Goal: Task Accomplishment & Management: Manage account settings

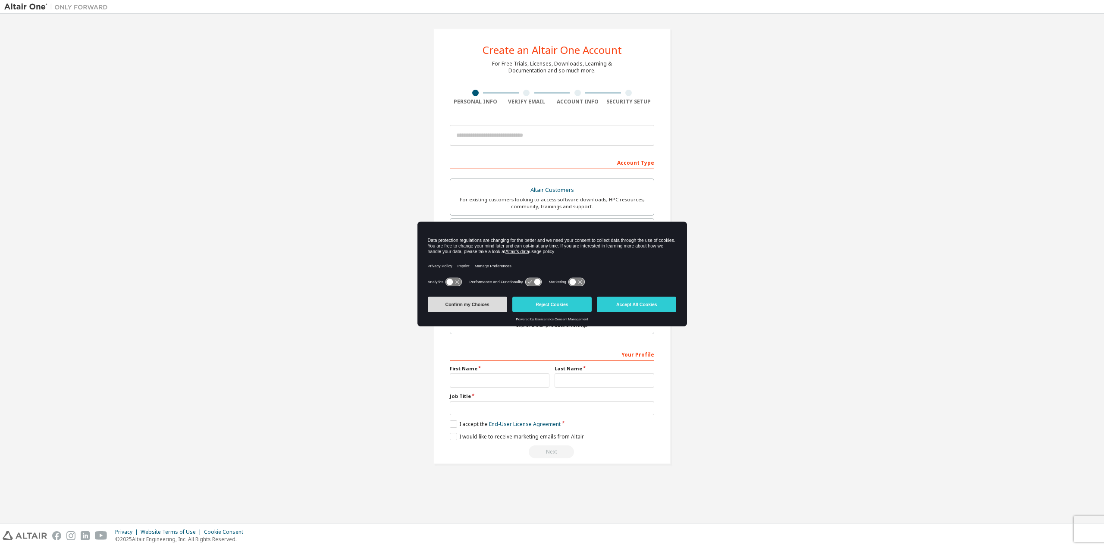
click at [481, 305] on button "Confirm my Choices" at bounding box center [467, 305] width 79 height 16
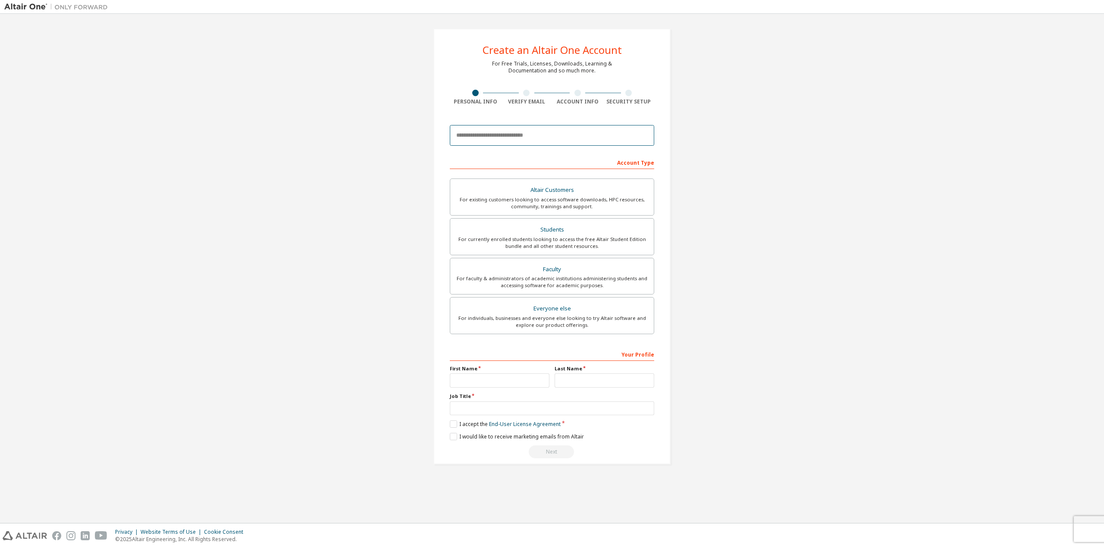
click at [514, 142] on input "email" at bounding box center [552, 135] width 204 height 21
type input "**********"
click at [538, 243] on div "For currently enrolled students looking to access the free Altair Student Editi…" at bounding box center [551, 243] width 193 height 14
click at [488, 376] on input "text" at bounding box center [500, 380] width 100 height 14
type input "*****"
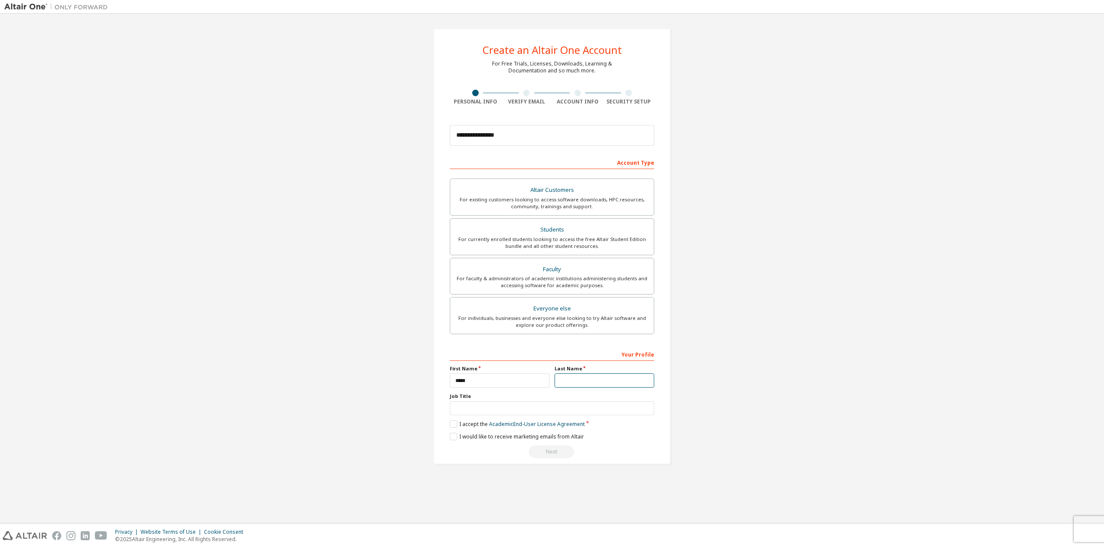
click at [585, 382] on input "text" at bounding box center [605, 380] width 100 height 14
type input "*****"
click at [453, 422] on label "I accept the Academic End-User License Agreement" at bounding box center [517, 423] width 135 height 7
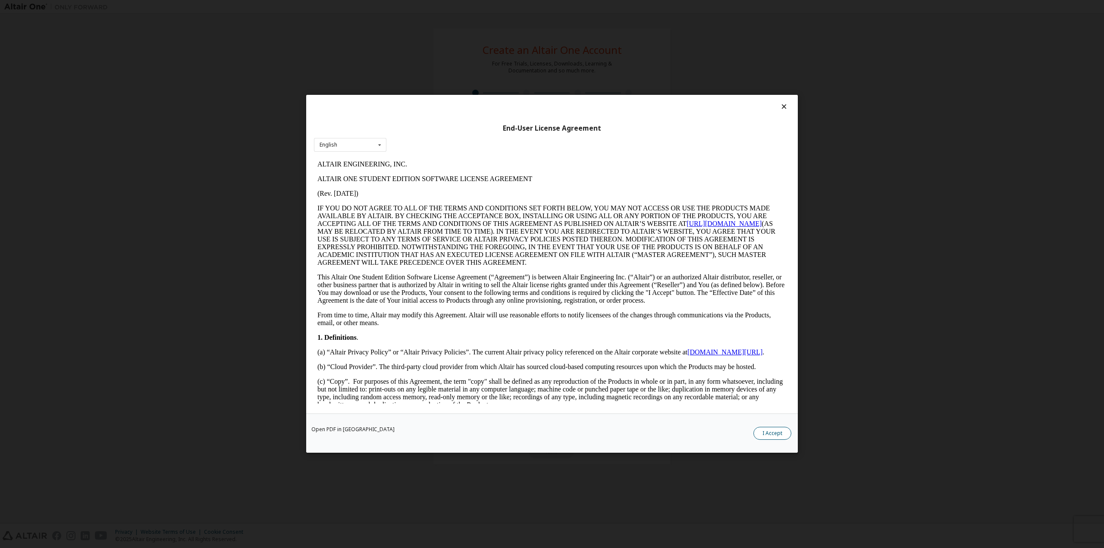
click at [766, 430] on button "I Accept" at bounding box center [772, 433] width 38 height 13
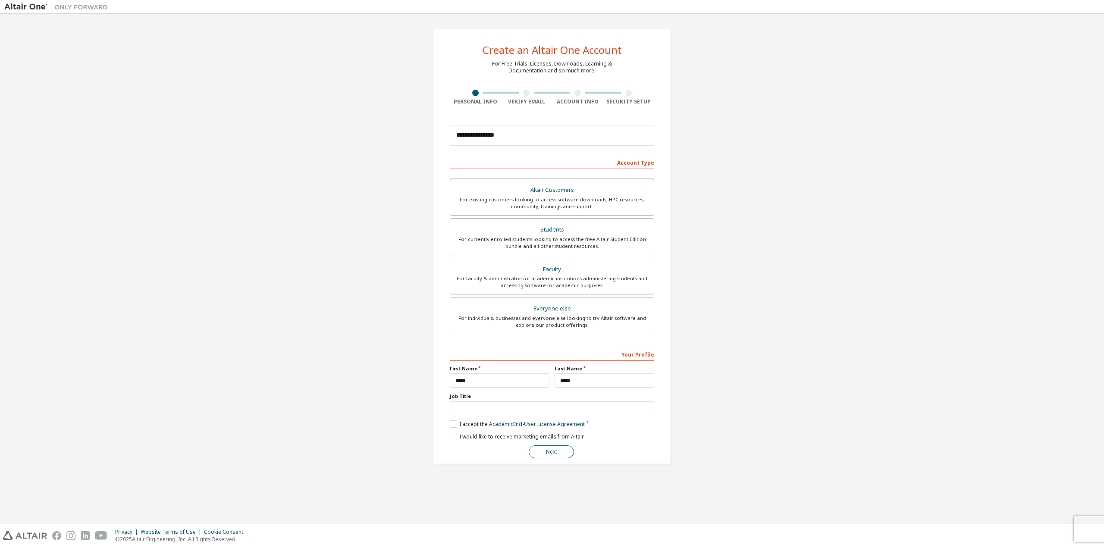
click at [544, 454] on button "Next" at bounding box center [551, 452] width 45 height 13
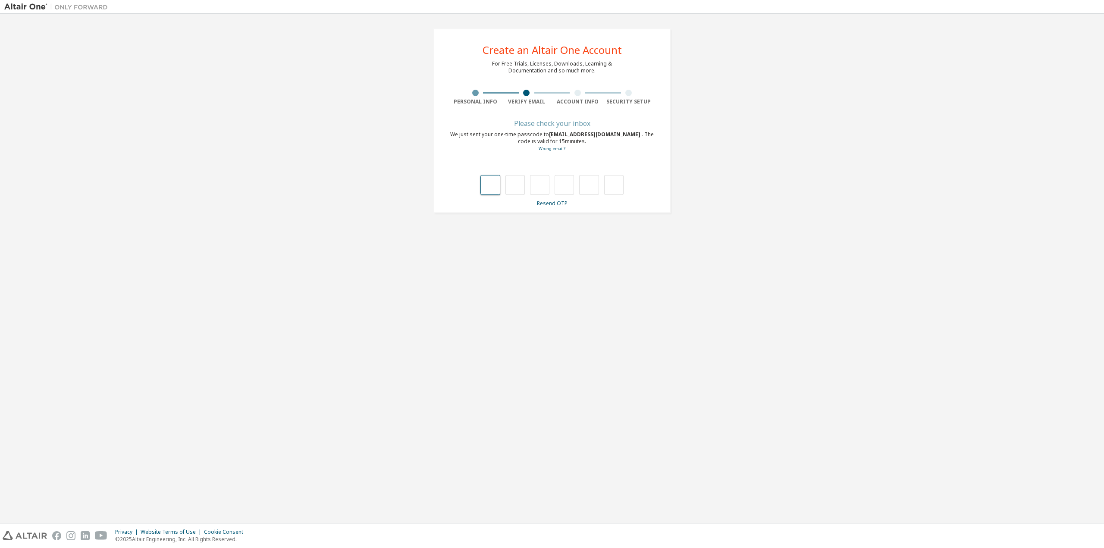
click at [496, 185] on input "text" at bounding box center [489, 185] width 19 height 20
type input "*"
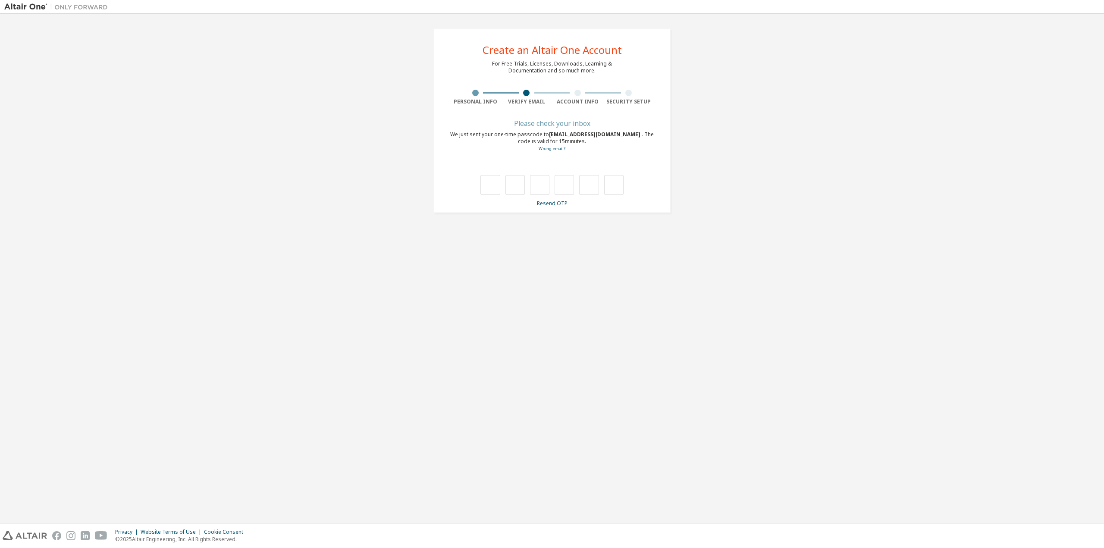
type input "*"
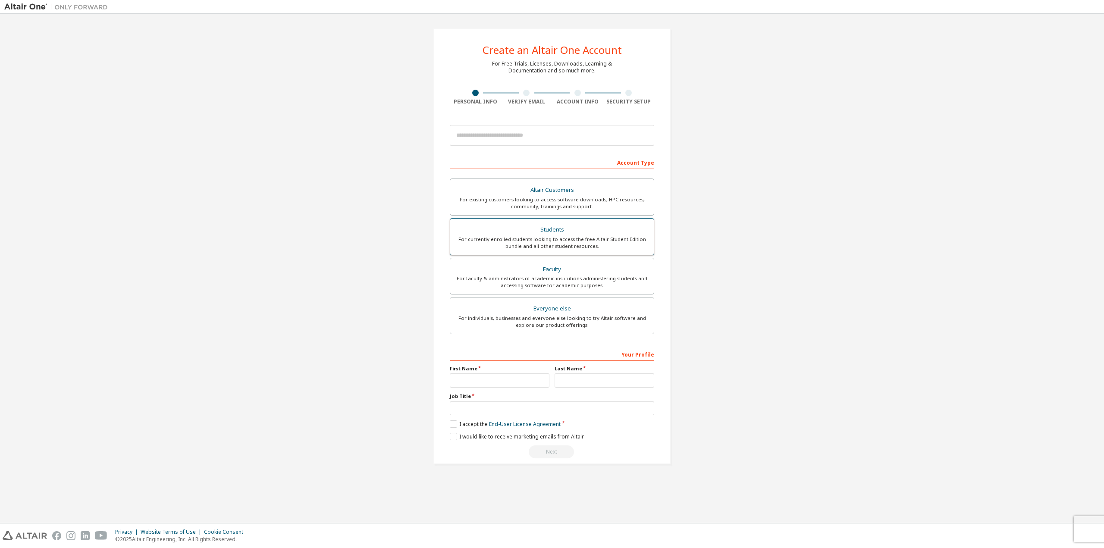
click at [524, 236] on div "For currently enrolled students looking to access the free Altair Student Editi…" at bounding box center [551, 243] width 193 height 14
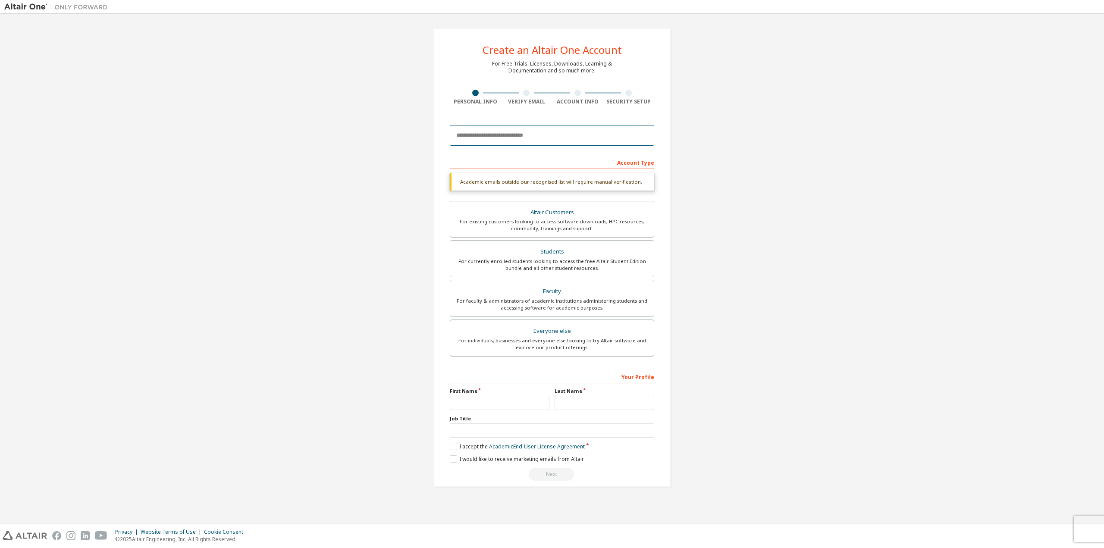
click at [496, 133] on input "email" at bounding box center [552, 135] width 204 height 21
type input "*"
type input "**********"
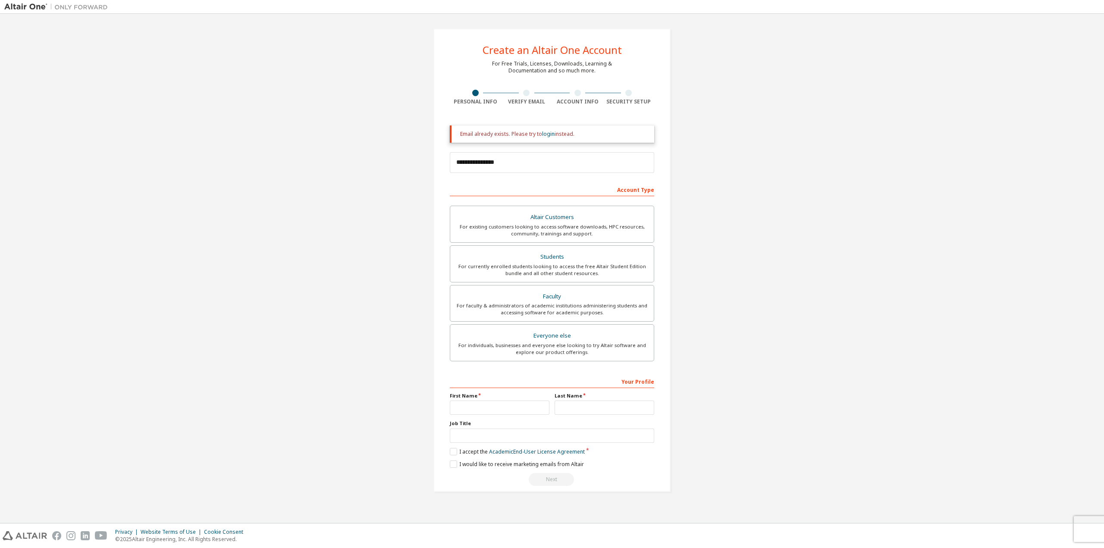
click at [390, 173] on div "**********" at bounding box center [551, 260] width 1095 height 484
click at [511, 258] on div "Students" at bounding box center [551, 257] width 193 height 12
click at [474, 414] on input "text" at bounding box center [500, 408] width 100 height 14
type input "*****"
click at [599, 406] on input "text" at bounding box center [605, 408] width 100 height 14
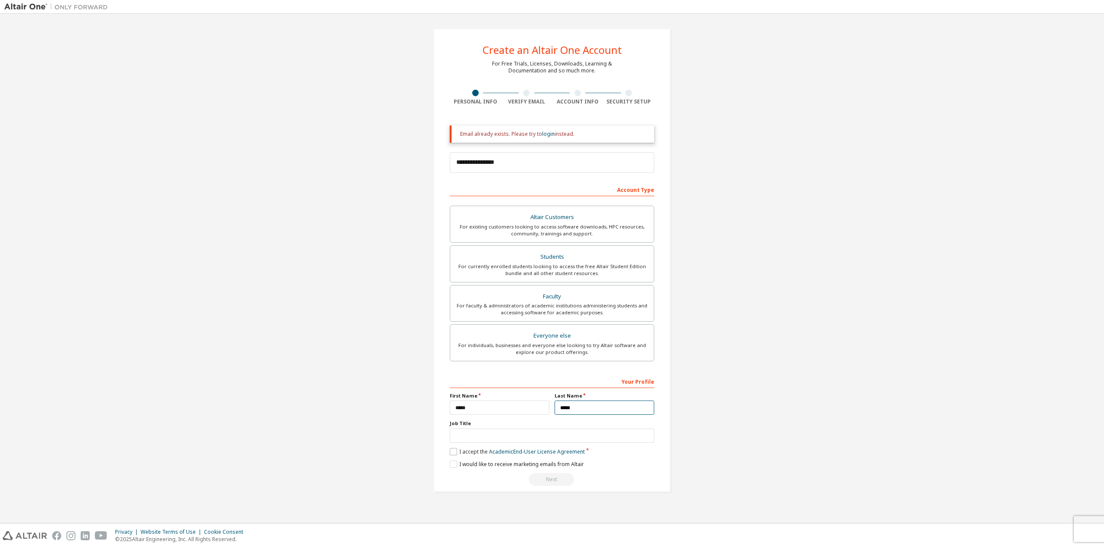
type input "*****"
click at [455, 448] on label "I accept the Academic End-User License Agreement" at bounding box center [517, 451] width 135 height 7
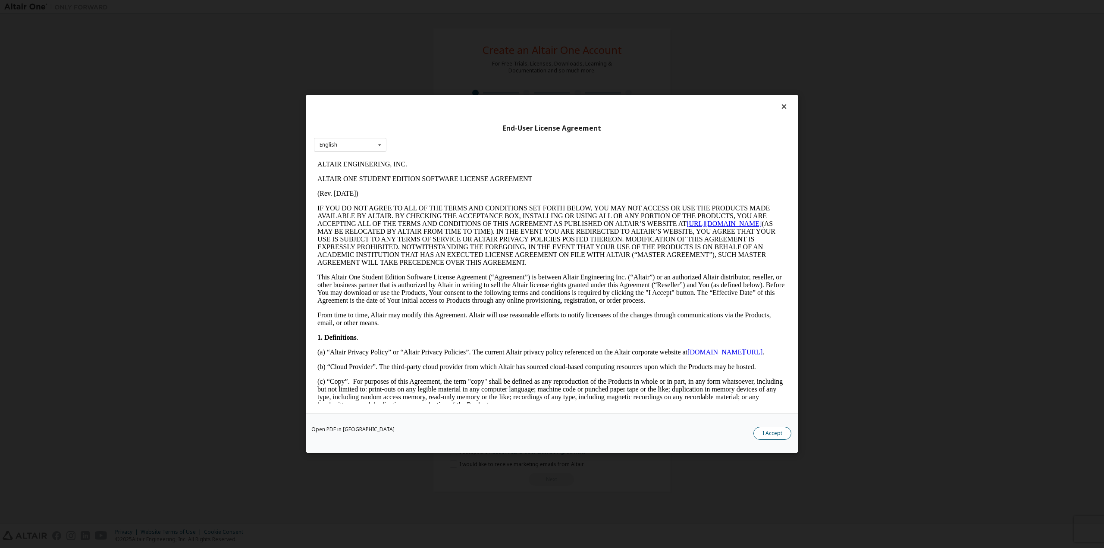
click at [760, 432] on button "I Accept" at bounding box center [772, 433] width 38 height 13
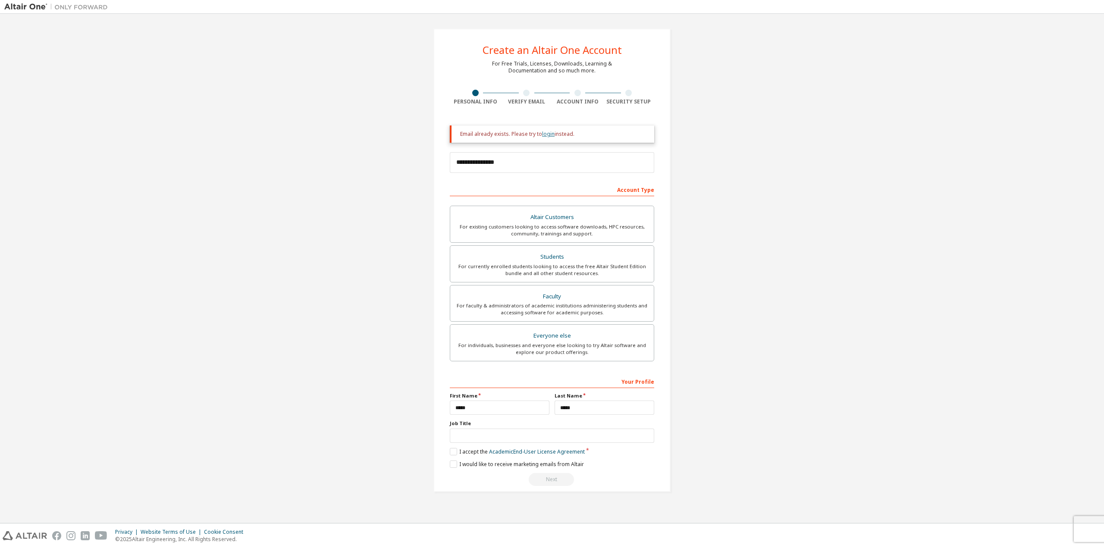
click at [547, 135] on link "login" at bounding box center [548, 133] width 13 height 7
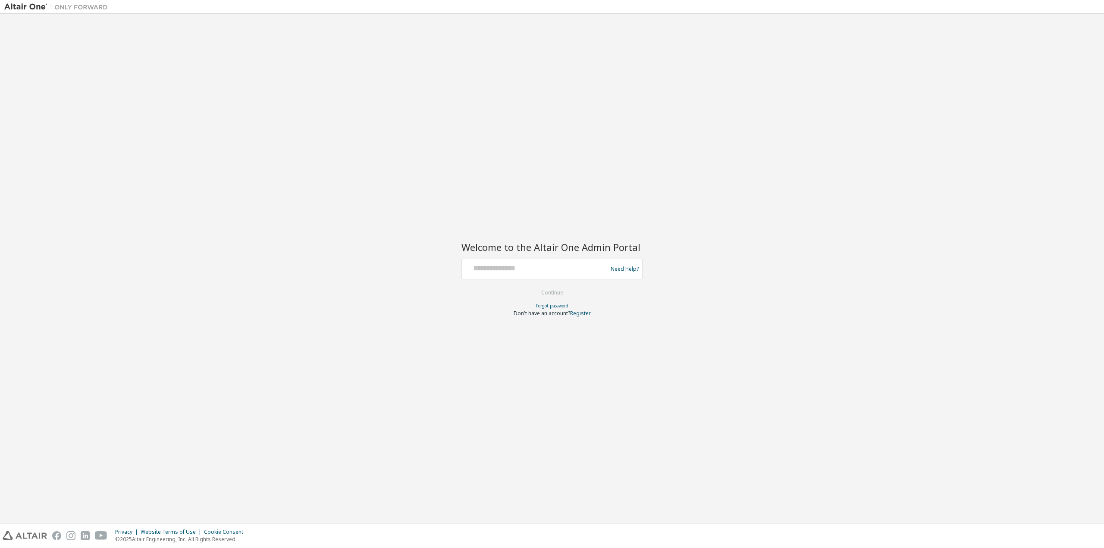
click at [517, 276] on div at bounding box center [535, 269] width 141 height 16
click at [521, 271] on input "text" at bounding box center [535, 267] width 141 height 13
type input "**********"
click at [547, 295] on button "Continue" at bounding box center [552, 292] width 40 height 13
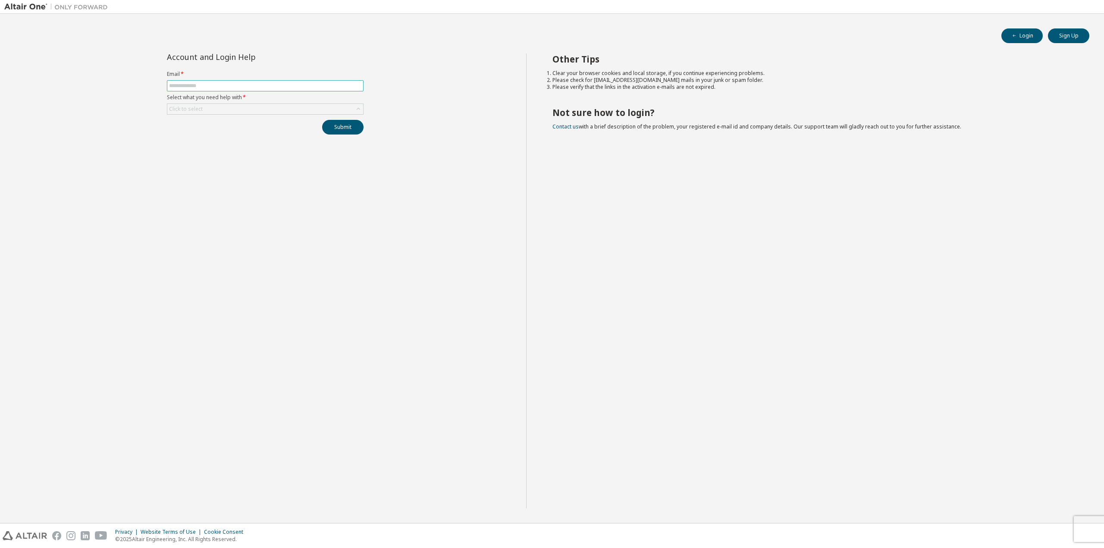
click at [254, 84] on input "text" at bounding box center [265, 85] width 192 height 7
type input "*"
type input "**********"
click at [242, 84] on input "text" at bounding box center [265, 85] width 192 height 7
type input "**********"
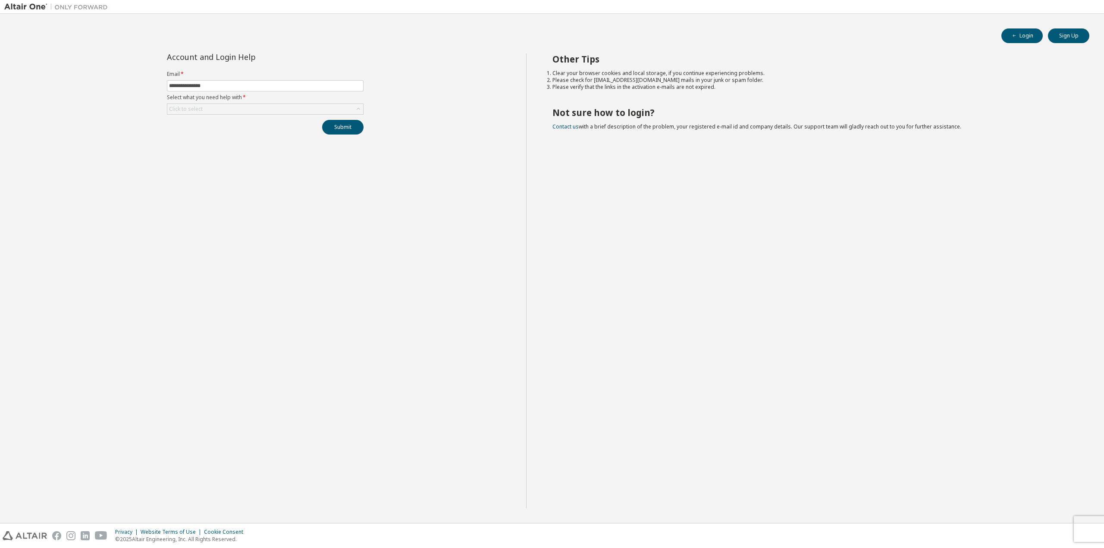
click at [289, 103] on form "**********" at bounding box center [265, 93] width 197 height 44
click at [281, 110] on div "Click to select" at bounding box center [265, 109] width 196 height 10
click at [195, 165] on li "I don't know but can't login" at bounding box center [265, 165] width 194 height 11
click at [329, 126] on button "Submit" at bounding box center [342, 127] width 41 height 15
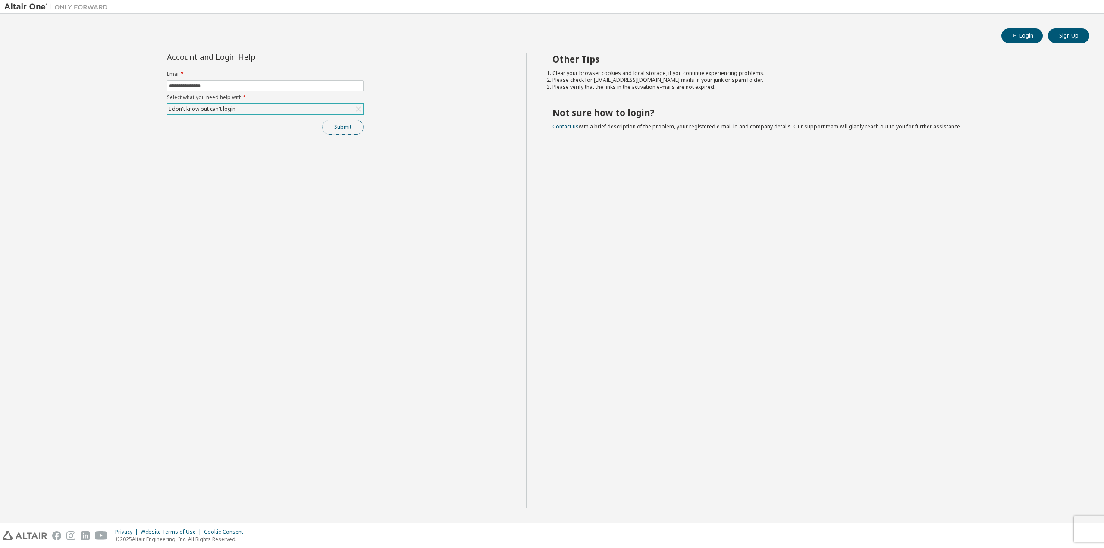
click at [347, 130] on button "Submit" at bounding box center [342, 127] width 41 height 15
click at [269, 88] on input "text" at bounding box center [265, 85] width 192 height 7
type input "**********"
click at [250, 105] on div "Click to select" at bounding box center [265, 109] width 196 height 10
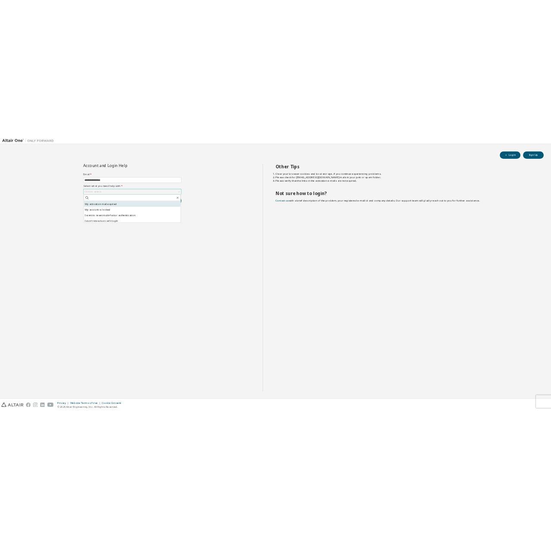
scroll to position [24, 0]
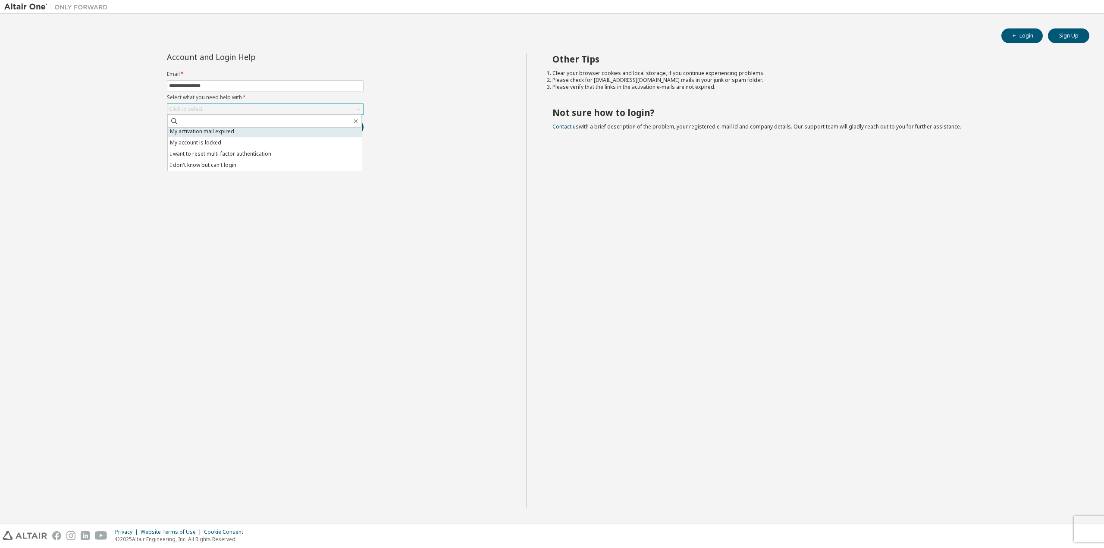
click at [225, 129] on li "My activation mail expired" at bounding box center [265, 131] width 194 height 11
click at [325, 126] on button "Submit" at bounding box center [342, 127] width 41 height 15
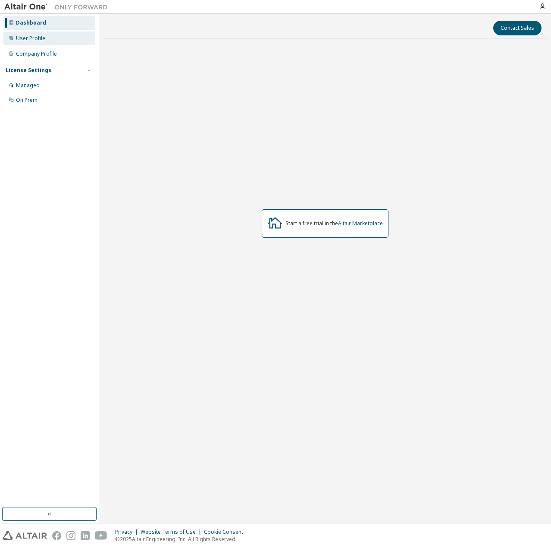
click at [29, 40] on div "User Profile" at bounding box center [30, 38] width 29 height 7
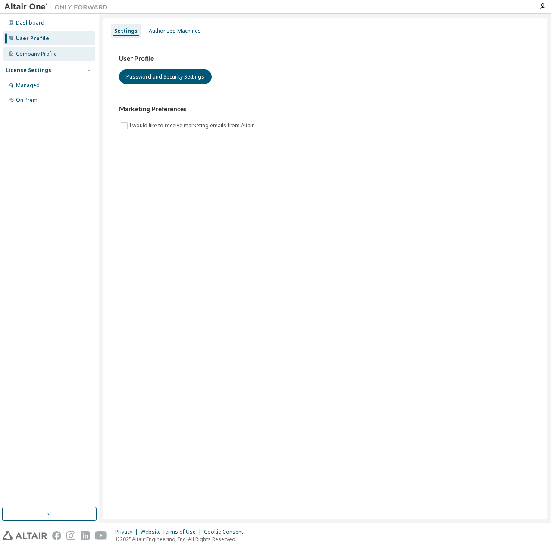
click at [33, 56] on div "Company Profile" at bounding box center [36, 53] width 41 height 7
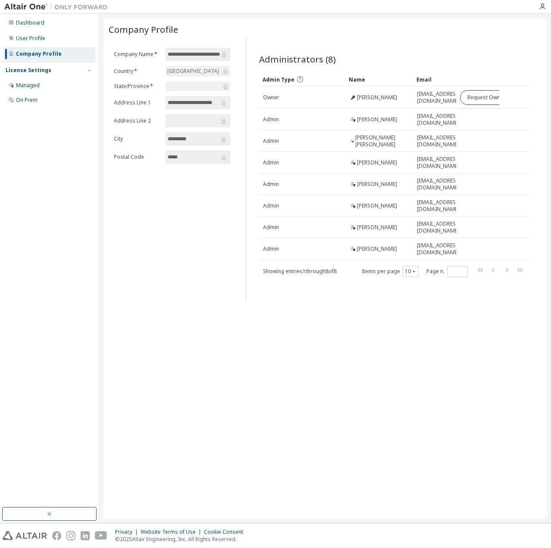
click at [28, 67] on div "License Settings" at bounding box center [29, 70] width 46 height 7
click at [29, 82] on div "Managed" at bounding box center [28, 85] width 24 height 7
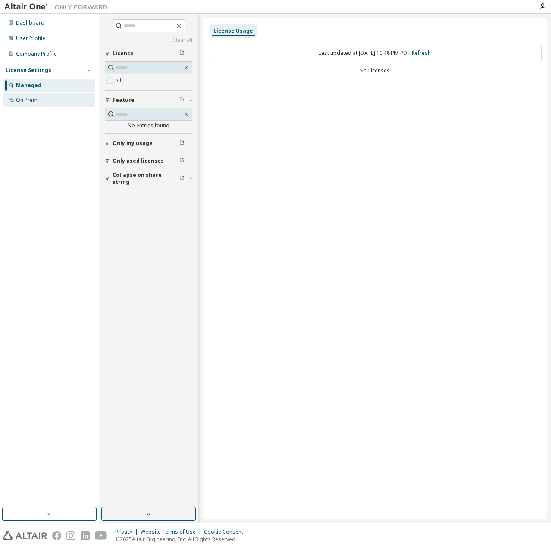
click at [29, 99] on div "On Prem" at bounding box center [27, 100] width 22 height 7
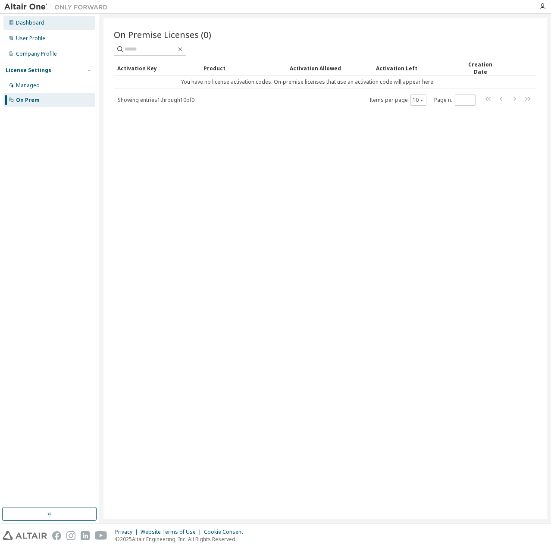
click at [35, 22] on div "Dashboard" at bounding box center [30, 22] width 28 height 7
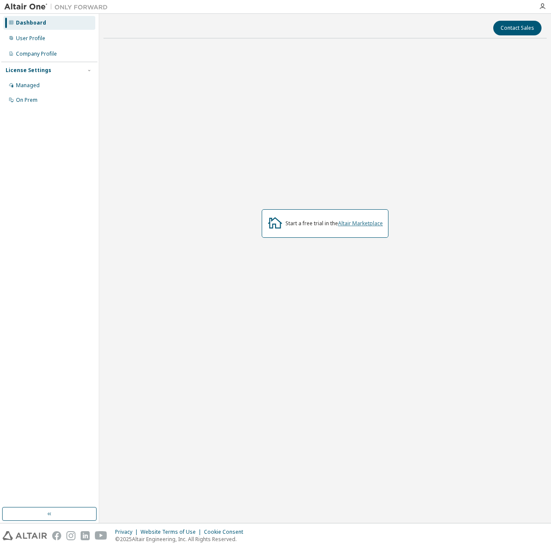
click at [369, 221] on link "Altair Marketplace" at bounding box center [360, 223] width 45 height 7
click at [19, 105] on div "On Prem" at bounding box center [49, 100] width 92 height 14
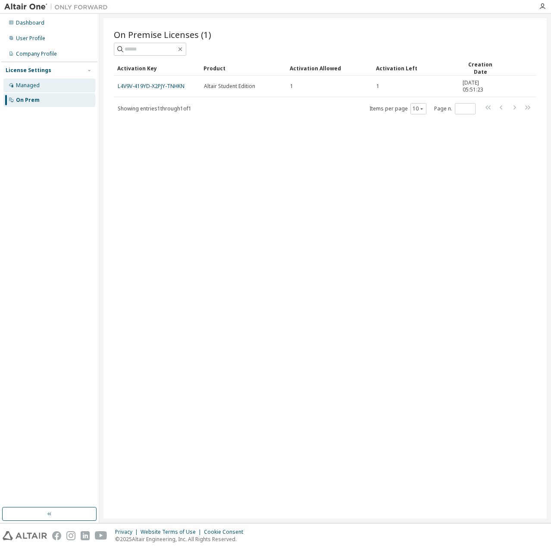
click at [22, 85] on div "Managed" at bounding box center [28, 85] width 24 height 7
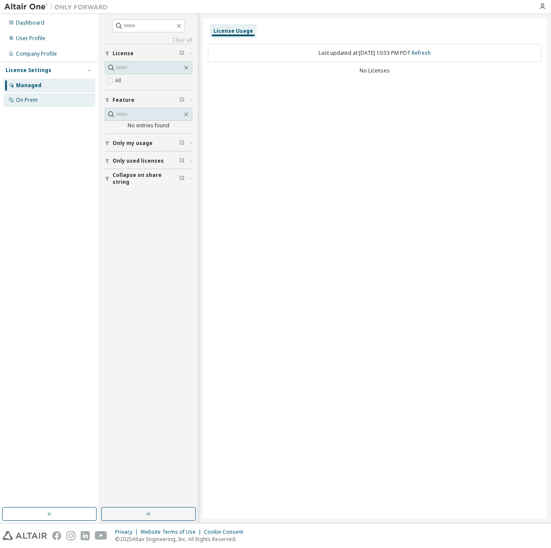
click at [27, 101] on div "On Prem" at bounding box center [27, 100] width 22 height 7
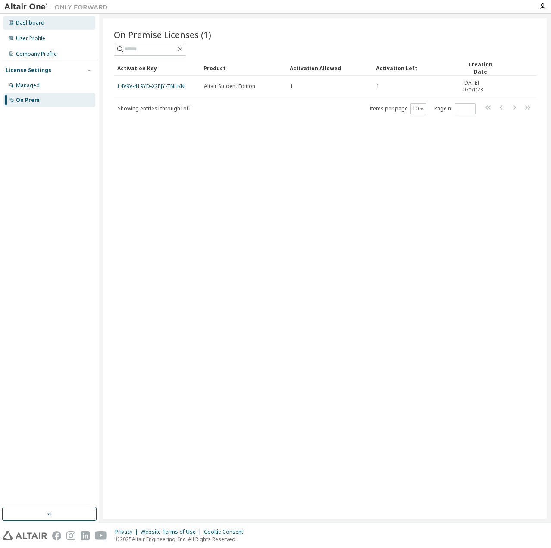
click at [37, 24] on div "Dashboard" at bounding box center [30, 22] width 28 height 7
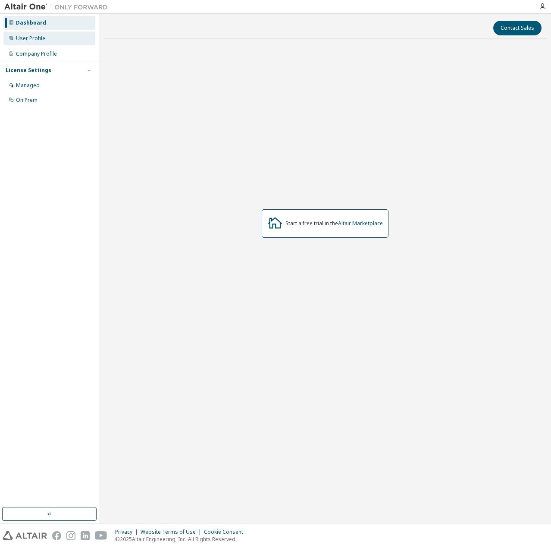
click at [36, 36] on div "User Profile" at bounding box center [30, 38] width 29 height 7
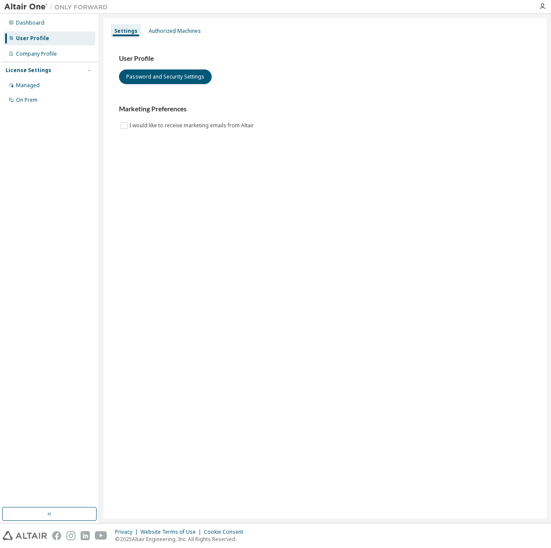
click at [24, 9] on img at bounding box center [58, 7] width 108 height 9
click at [63, 517] on button "button" at bounding box center [49, 514] width 94 height 14
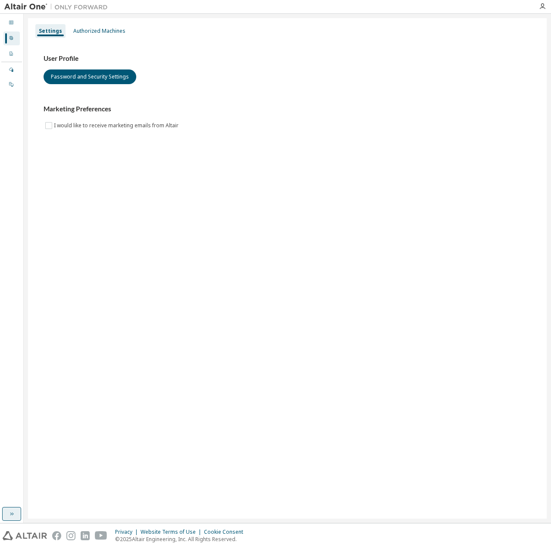
click at [11, 511] on icon "button" at bounding box center [11, 513] width 7 height 7
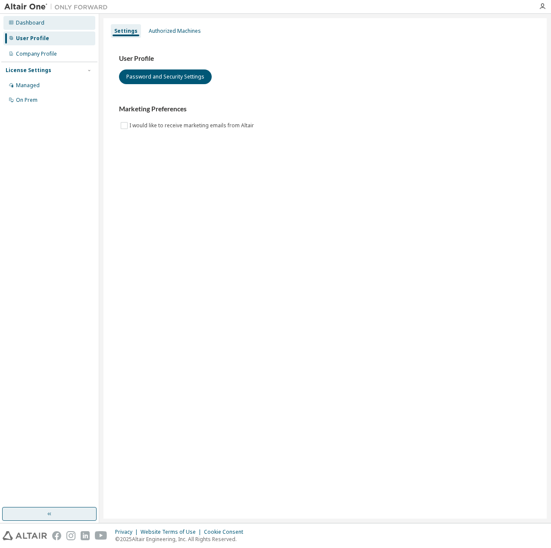
click at [36, 28] on div "Dashboard" at bounding box center [49, 23] width 92 height 14
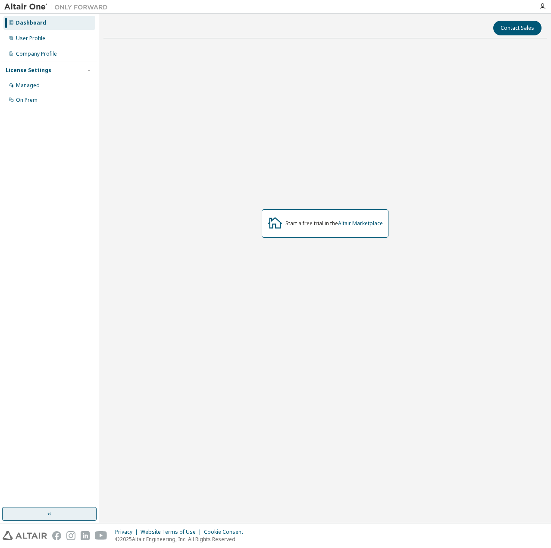
click at [538, 7] on div at bounding box center [542, 6] width 17 height 7
click at [542, 6] on icon "button" at bounding box center [542, 6] width 7 height 7
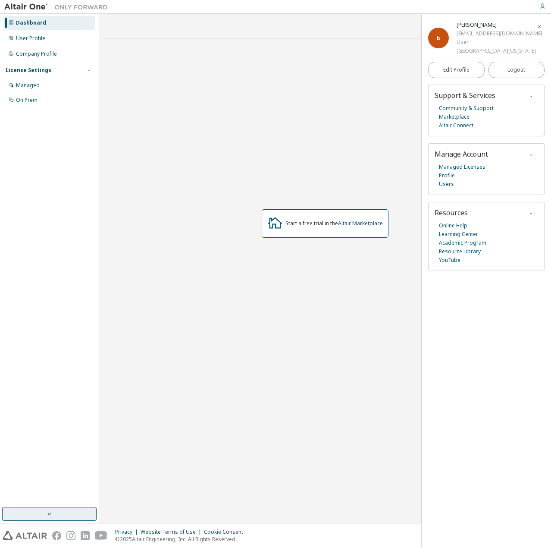
click at [530, 214] on icon "button" at bounding box center [531, 213] width 5 height 5
click at [442, 118] on link "Marketplace" at bounding box center [454, 117] width 31 height 9
